Goal: Navigation & Orientation: Find specific page/section

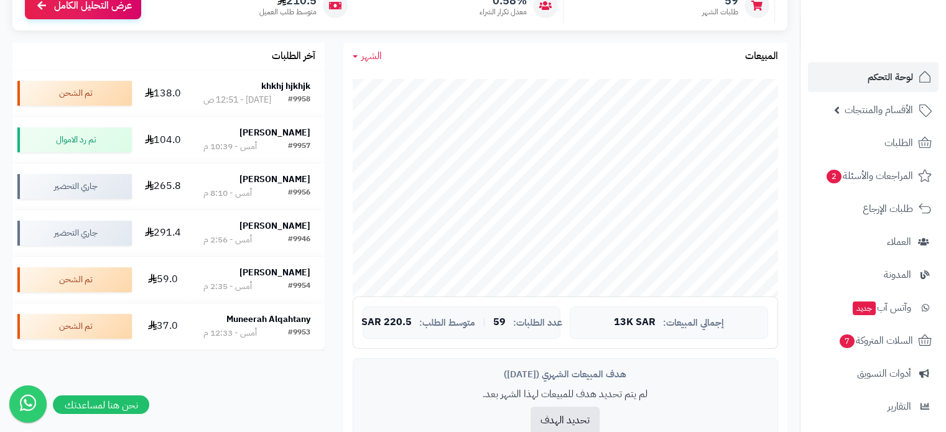
scroll to position [271, 0]
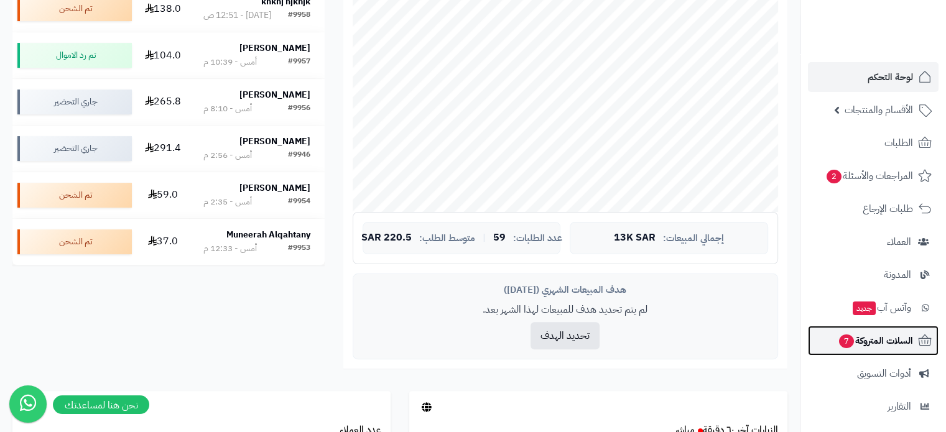
click at [889, 334] on span "السلات المتروكة 7" at bounding box center [875, 340] width 75 height 17
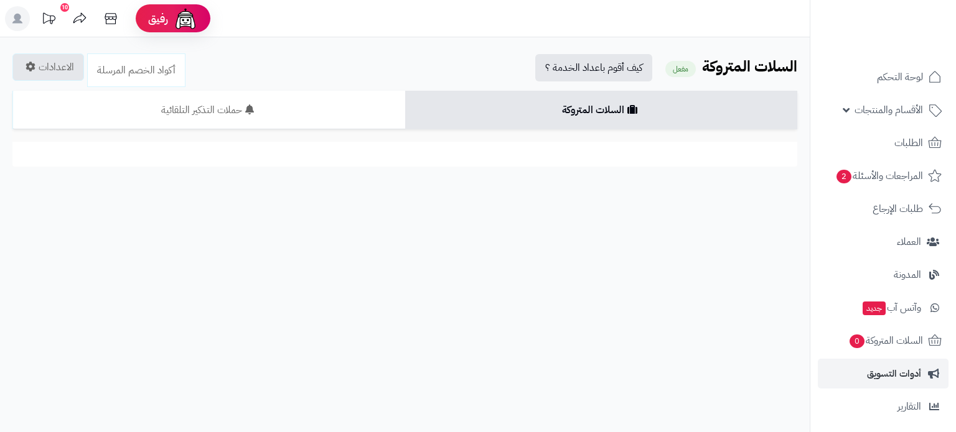
scroll to position [146, 0]
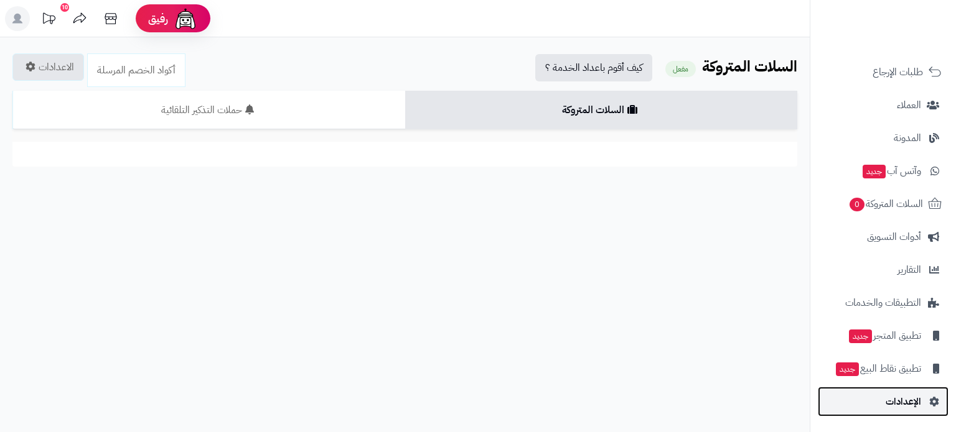
click at [896, 393] on span "الإعدادات" at bounding box center [902, 401] width 35 height 17
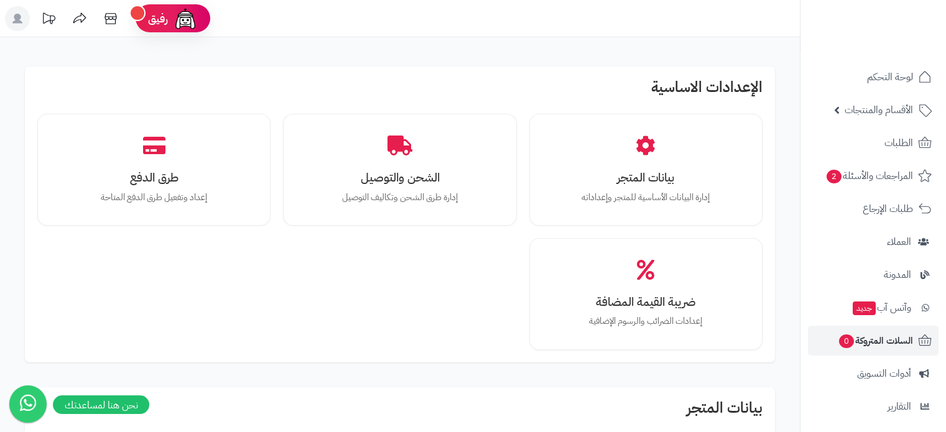
scroll to position [124, 0]
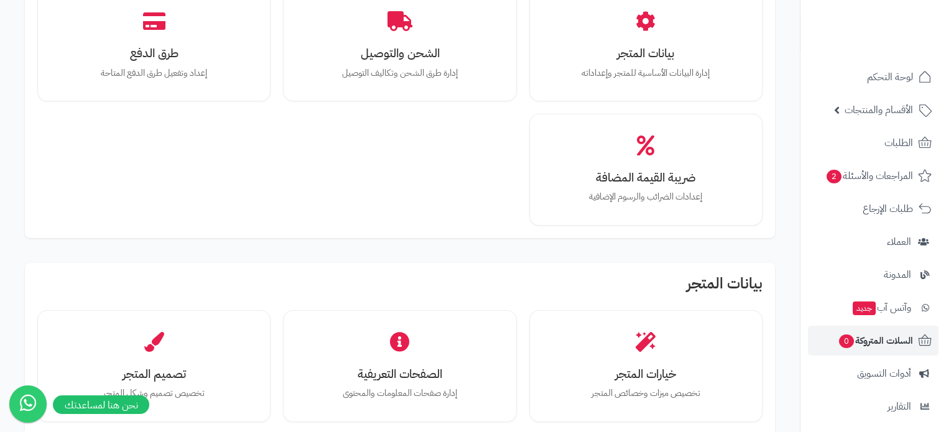
click at [411, 174] on div "بيانات المتجر إدارة البيانات الأساسية للمتجر وإعداداته الشحن والتوصيل إدارة طرق…" at bounding box center [400, 107] width 726 height 236
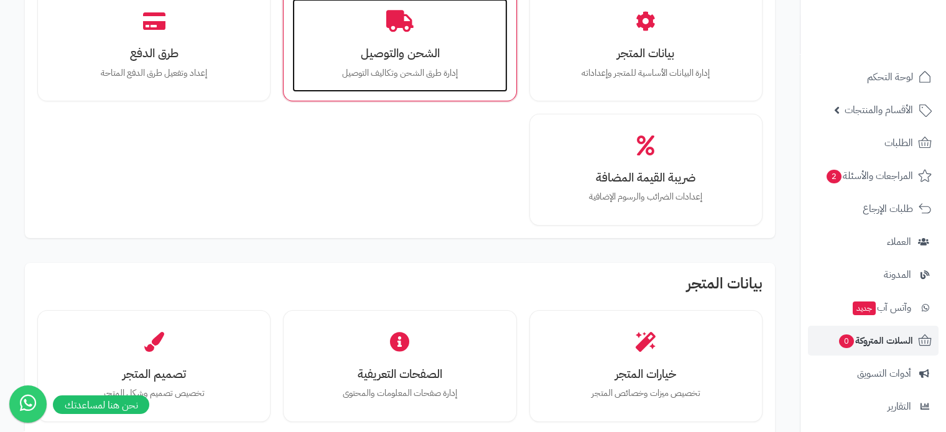
click at [418, 57] on h3 "الشحن والتوصيل" at bounding box center [400, 53] width 190 height 13
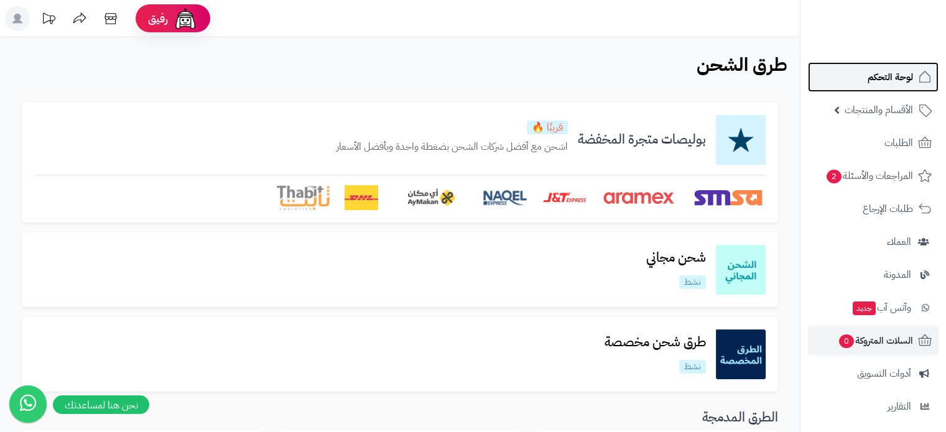
click at [879, 81] on span "لوحة التحكم" at bounding box center [890, 76] width 45 height 17
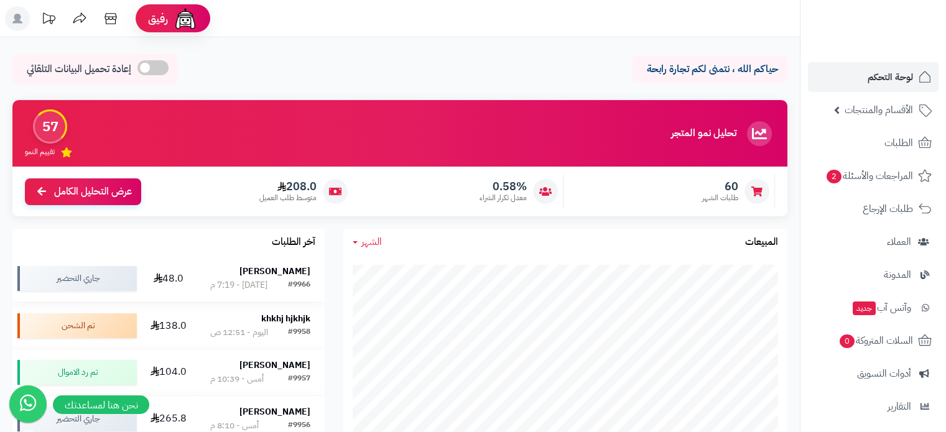
click at [294, 268] on strong "[PERSON_NAME]" at bounding box center [275, 271] width 71 height 13
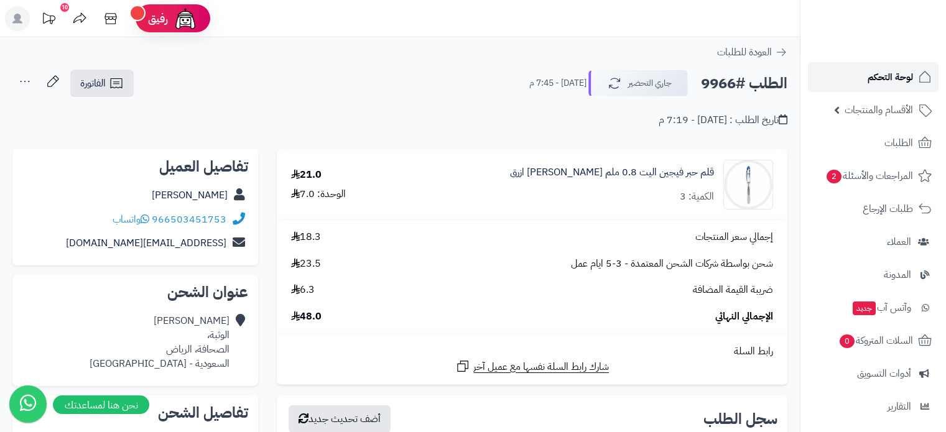
click at [880, 75] on span "لوحة التحكم" at bounding box center [890, 76] width 45 height 17
